Goal: Task Accomplishment & Management: Manage account settings

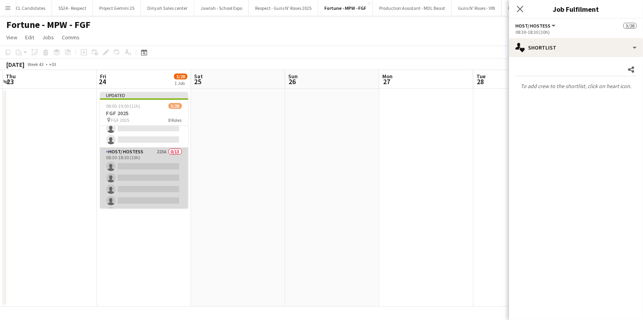
scroll to position [42, 0]
click at [142, 155] on app-card-role "Host/ Hostess 223A 0/13 08:30-18:30 (10h) single-neutral-actions single-neutral…" at bounding box center [144, 230] width 88 height 164
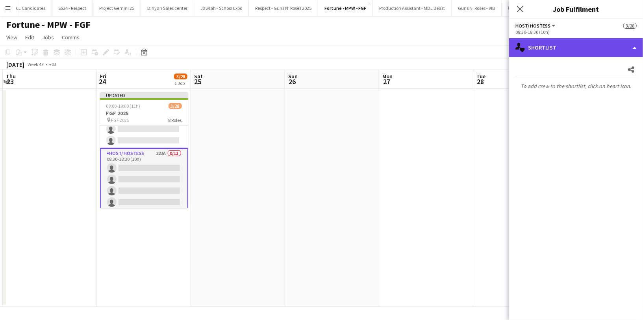
click at [560, 46] on div "single-neutral-actions-heart Shortlist" at bounding box center [576, 47] width 134 height 19
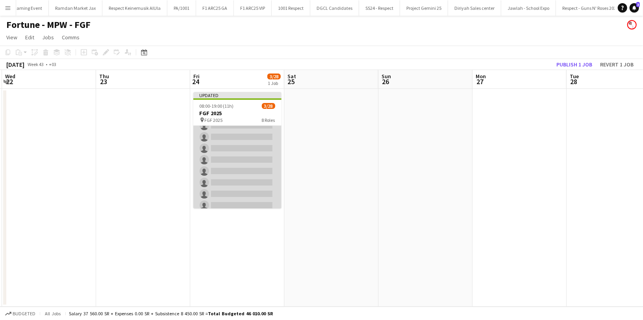
scroll to position [41, 0]
click at [236, 156] on app-card-role "Host/ Hostess 223A 0/13 08:30-18:30 (10h) single-neutral-actions single-neutral…" at bounding box center [237, 232] width 88 height 164
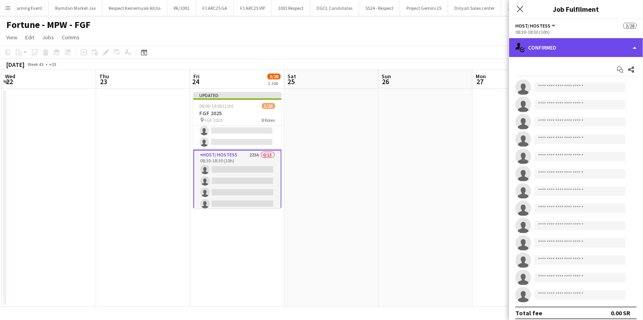
click at [574, 44] on div "single-neutral-actions-check-2 Confirmed" at bounding box center [576, 47] width 134 height 19
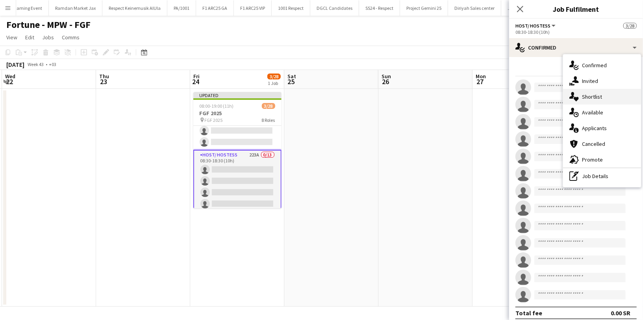
click at [604, 96] on div "single-neutral-actions-heart Shortlist" at bounding box center [602, 97] width 78 height 16
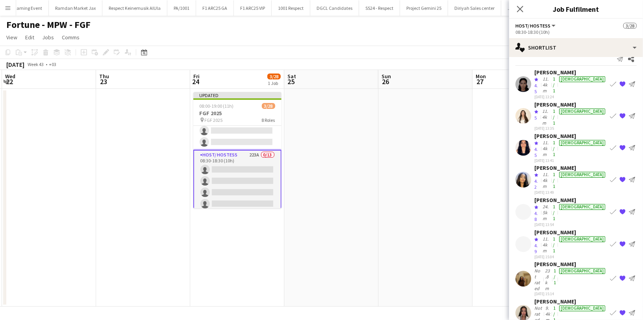
scroll to position [13, 0]
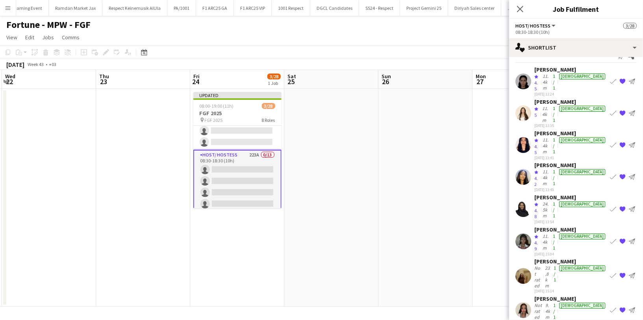
click at [528, 137] on app-user-avatar at bounding box center [523, 145] width 16 height 16
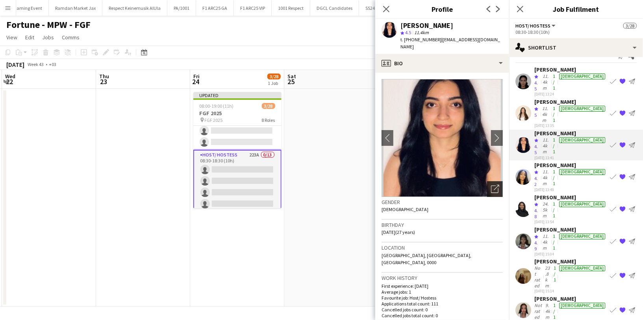
click at [491, 185] on icon "Open photos pop-in" at bounding box center [495, 189] width 8 height 8
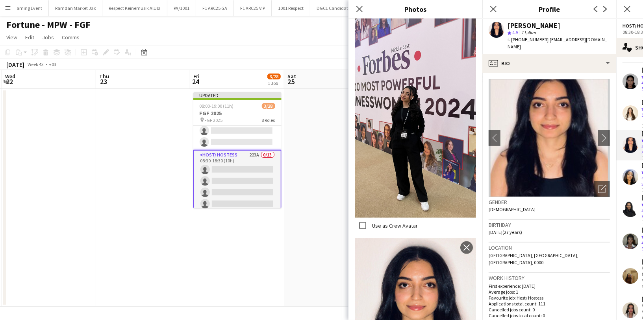
scroll to position [626, 0]
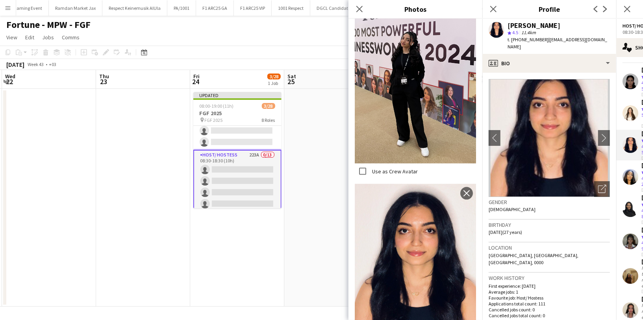
click at [547, 210] on div "Gender [DEMOGRAPHIC_DATA]" at bounding box center [548, 208] width 121 height 23
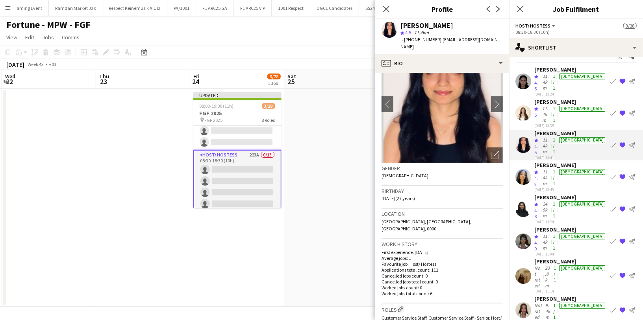
scroll to position [0, 0]
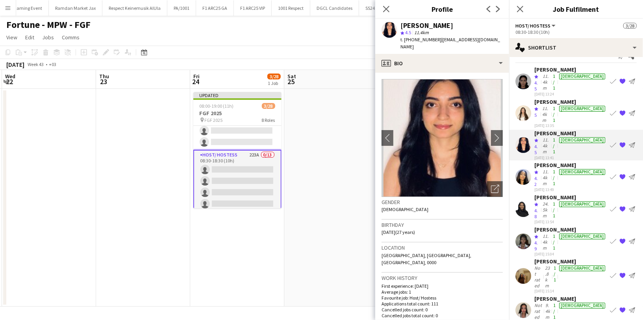
click at [438, 27] on div "[PERSON_NAME]" at bounding box center [426, 25] width 53 height 7
copy div "[PERSON_NAME]"
click at [473, 39] on span "| [EMAIL_ADDRESS][DOMAIN_NAME]" at bounding box center [450, 43] width 100 height 13
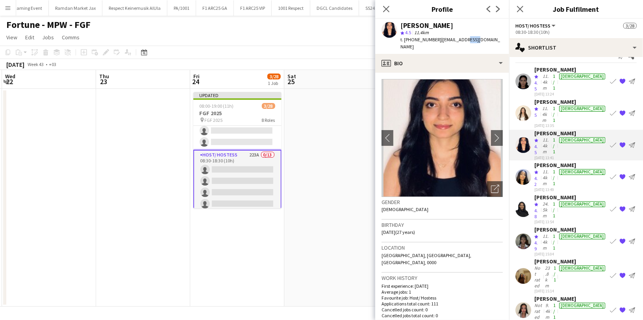
click at [473, 39] on span "| [EMAIL_ADDRESS][DOMAIN_NAME]" at bounding box center [450, 43] width 100 height 13
drag, startPoint x: 492, startPoint y: 39, endPoint x: 438, endPoint y: 39, distance: 53.9
click at [438, 39] on app-profile-header "[PERSON_NAME] star 4.5 11.4km t. [PHONE_NUMBER] | [EMAIL_ADDRESS][DOMAIN_NAME]" at bounding box center [442, 36] width 134 height 35
copy span "[EMAIL_ADDRESS][DOMAIN_NAME]"
